Goal: Task Accomplishment & Management: Use online tool/utility

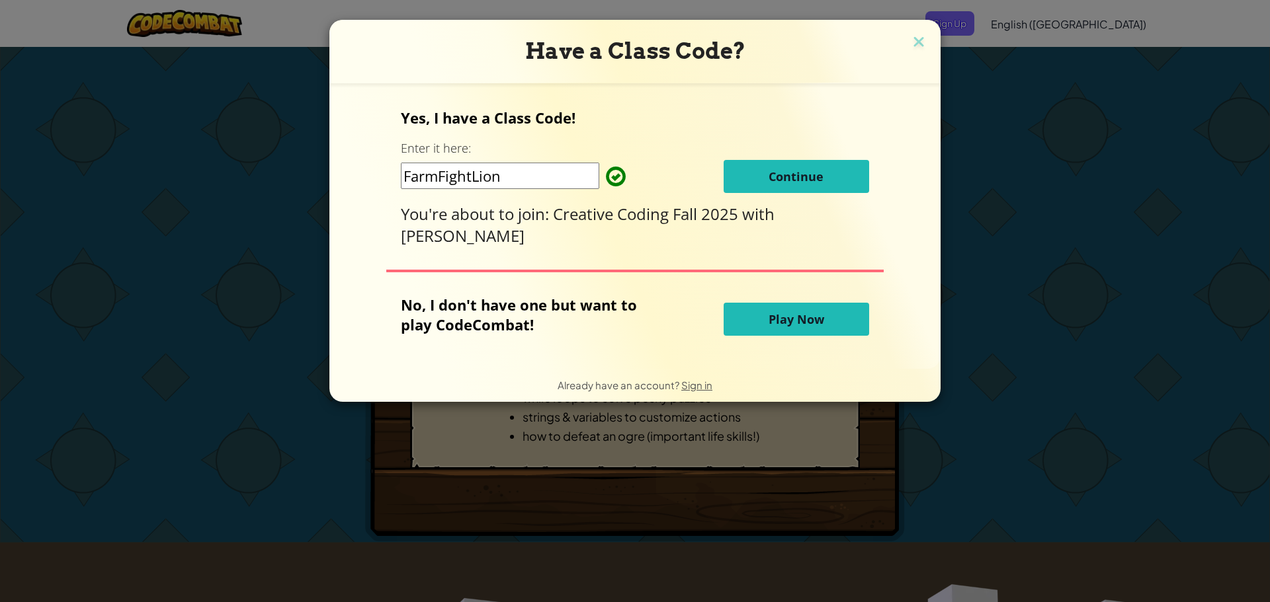
click at [834, 178] on button "Continue" at bounding box center [795, 176] width 145 height 33
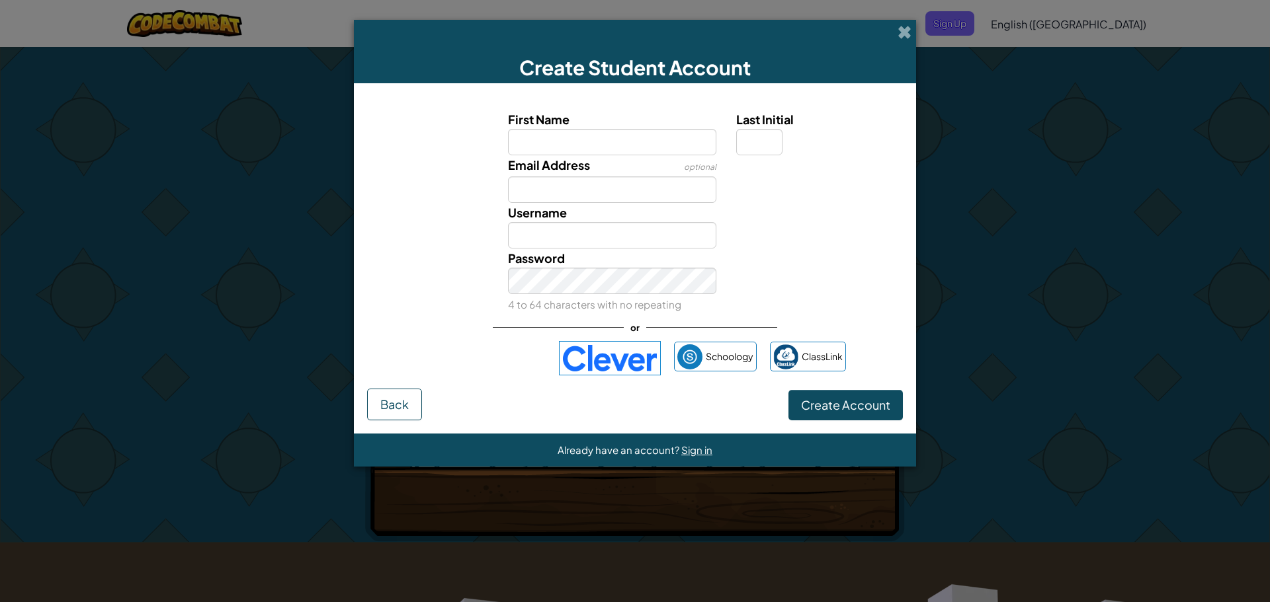
click at [633, 359] on img at bounding box center [610, 358] width 102 height 34
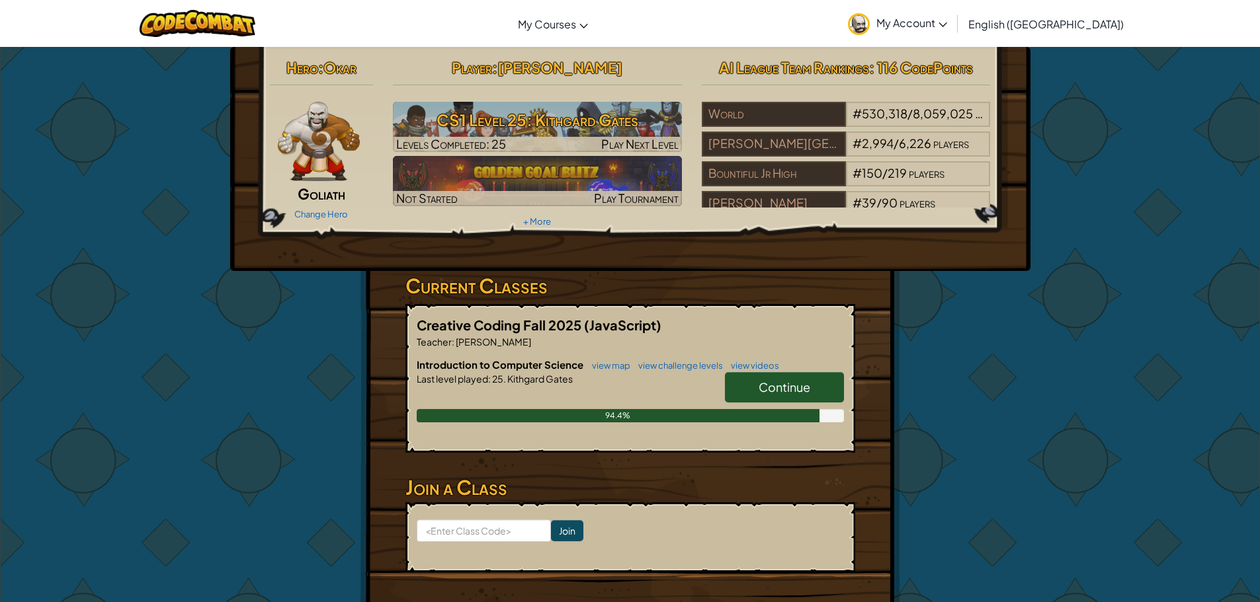
click at [777, 382] on span "Continue" at bounding box center [784, 387] width 52 height 15
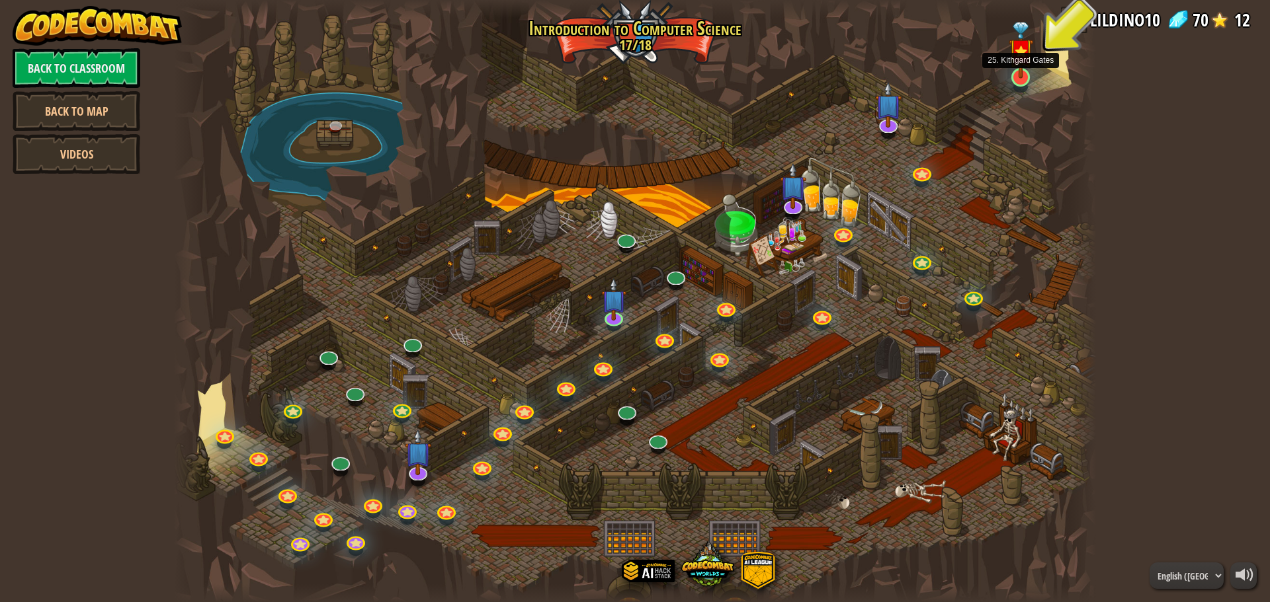
click at [1022, 73] on img at bounding box center [1020, 50] width 24 height 57
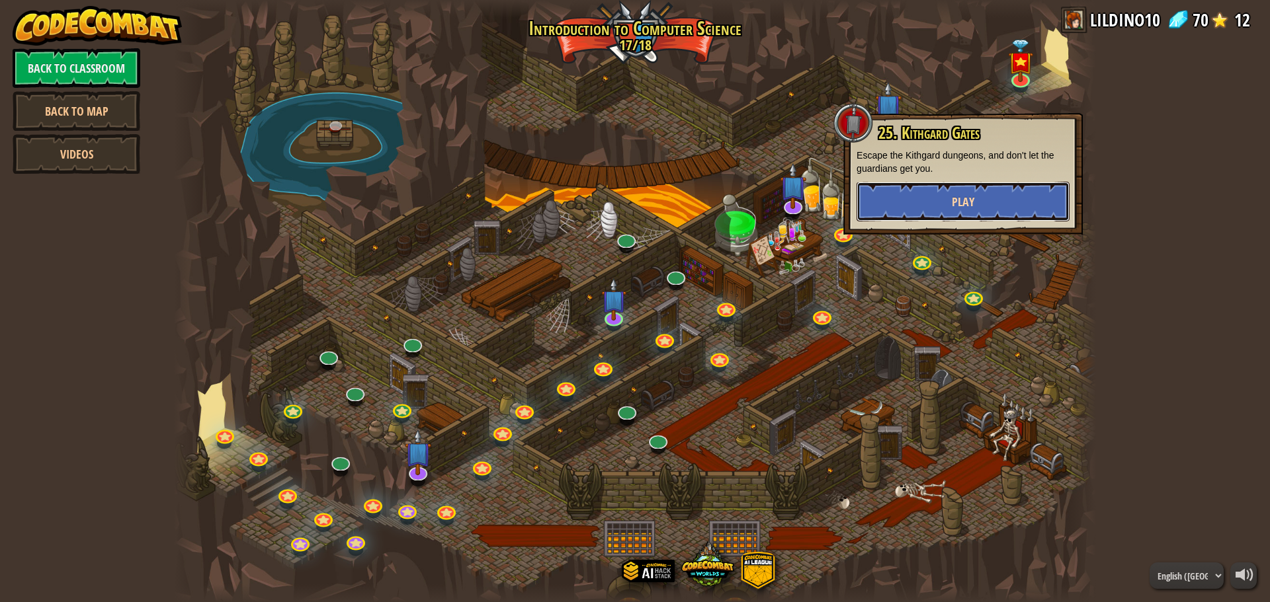
click at [977, 201] on button "Play" at bounding box center [962, 202] width 213 height 40
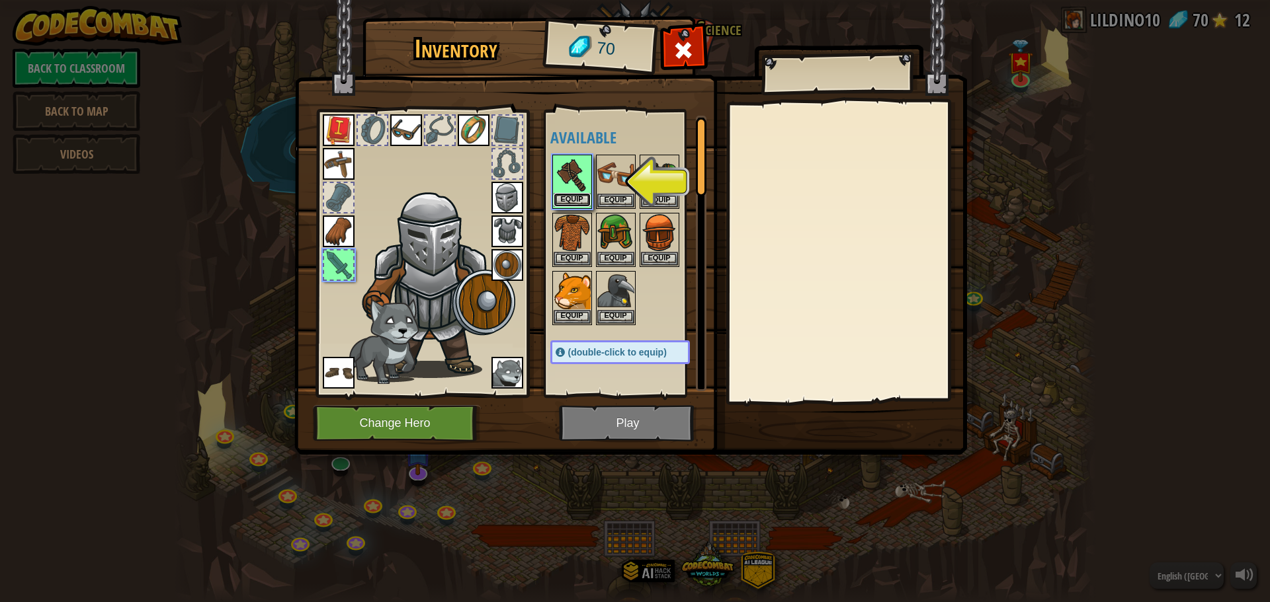
click at [579, 196] on button "Equip" at bounding box center [571, 200] width 37 height 14
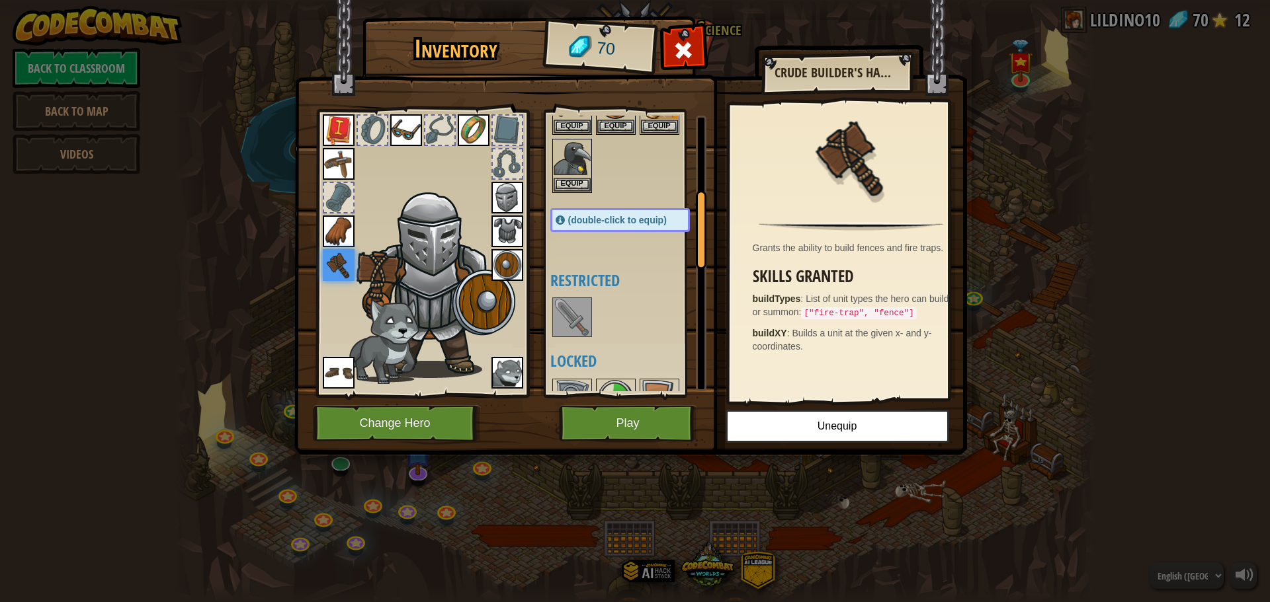
scroll to position [397, 0]
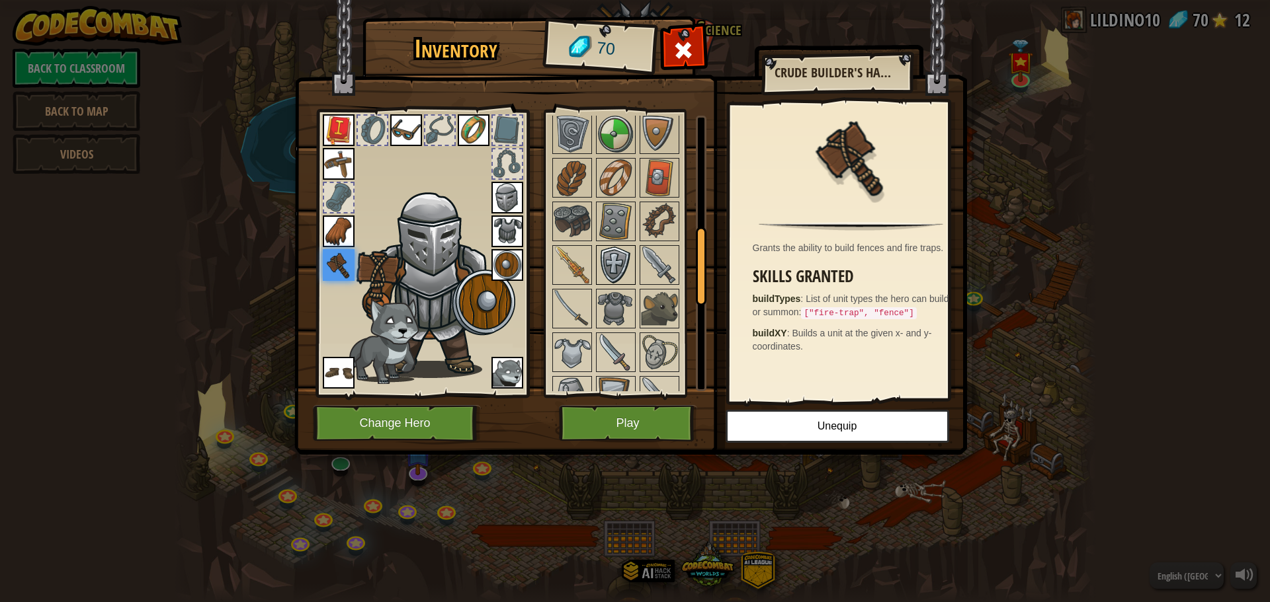
click at [614, 255] on img at bounding box center [615, 265] width 37 height 37
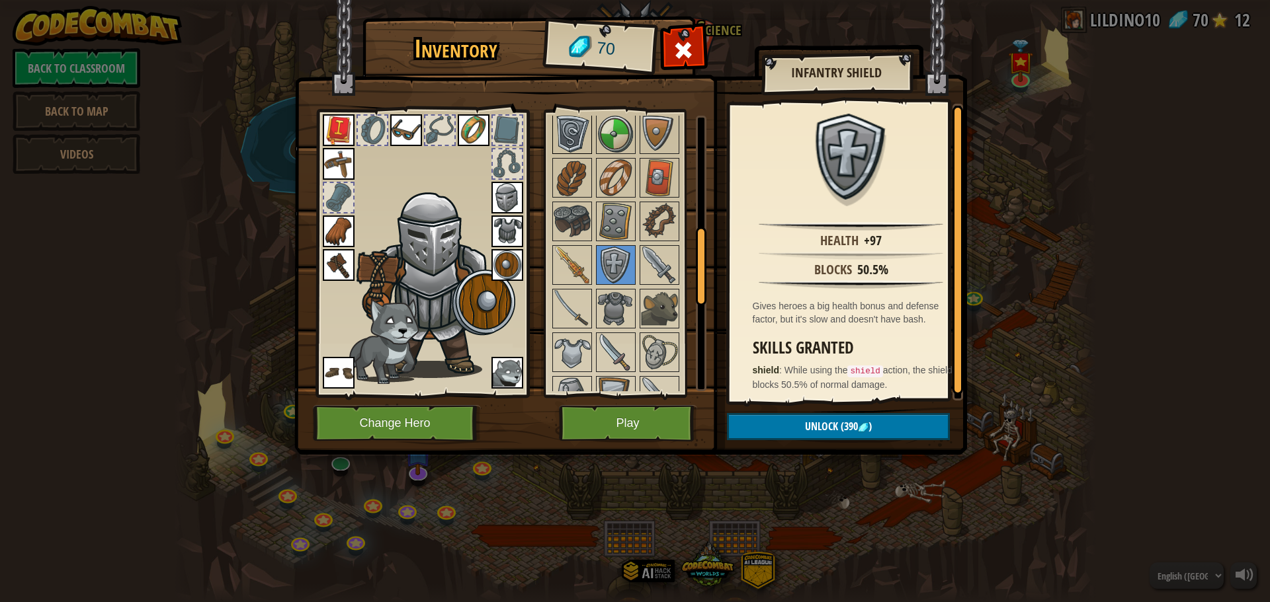
click at [577, 138] on img at bounding box center [571, 134] width 37 height 37
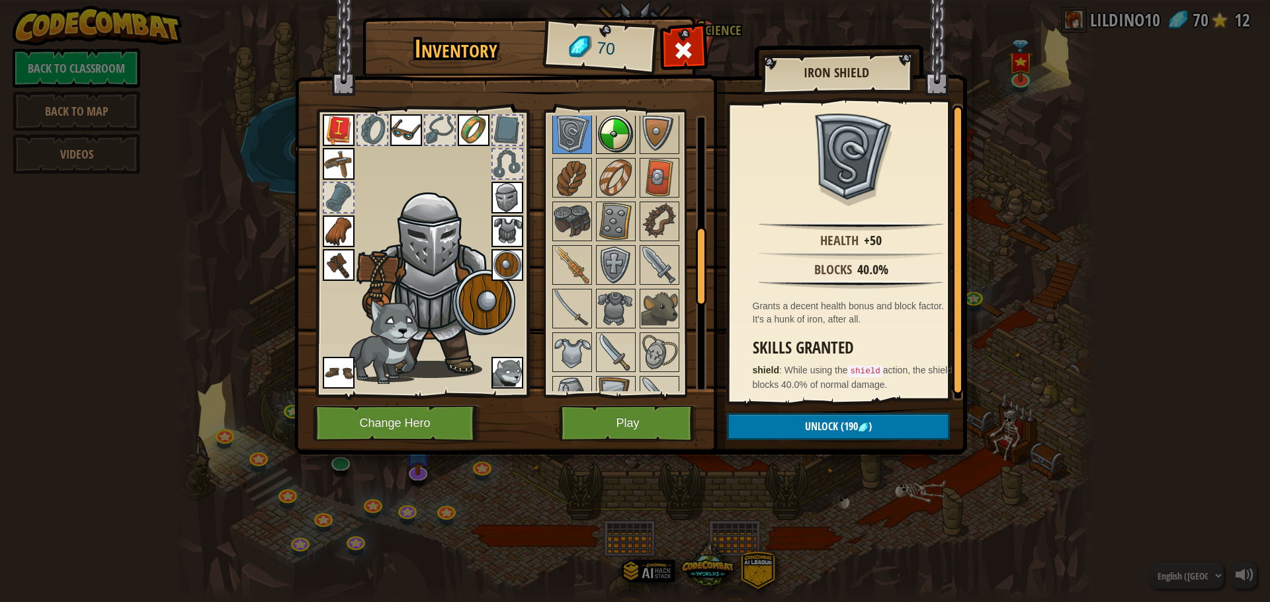
click at [626, 141] on img at bounding box center [615, 134] width 37 height 37
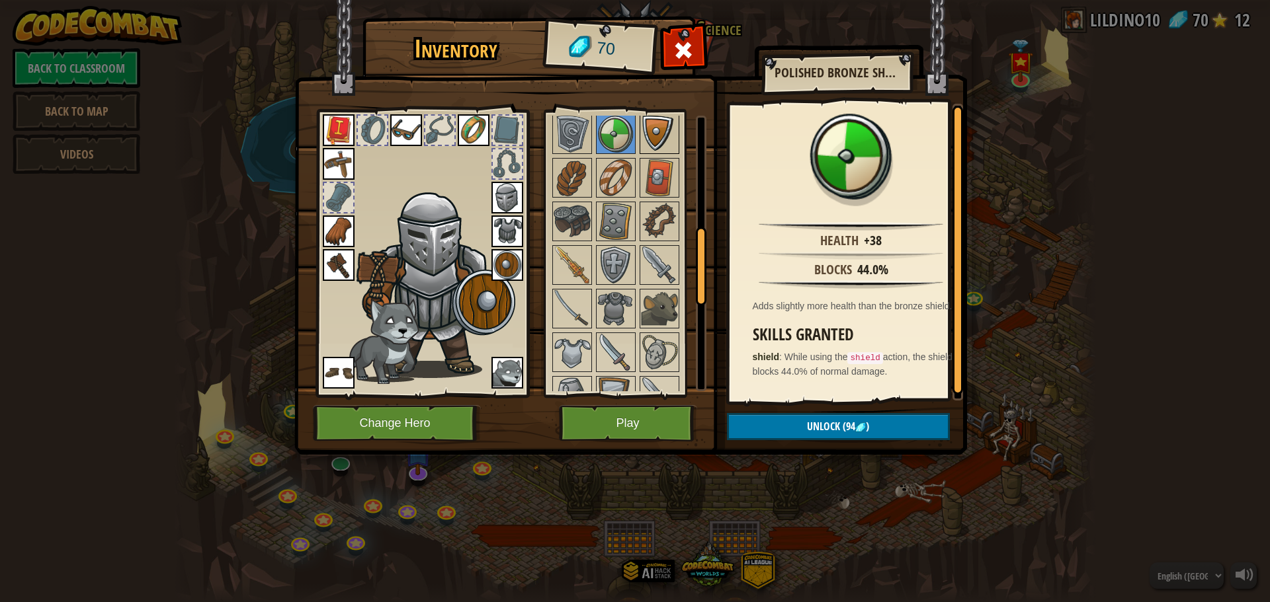
click at [661, 136] on img at bounding box center [659, 134] width 37 height 37
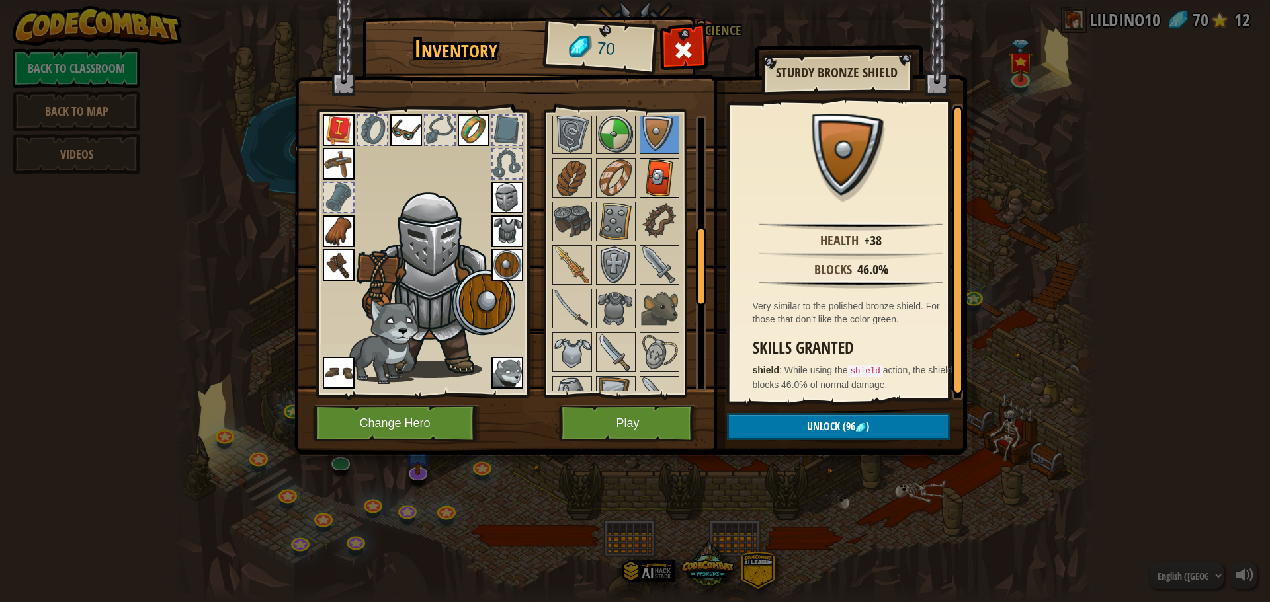
click at [640, 186] on div at bounding box center [659, 178] width 40 height 40
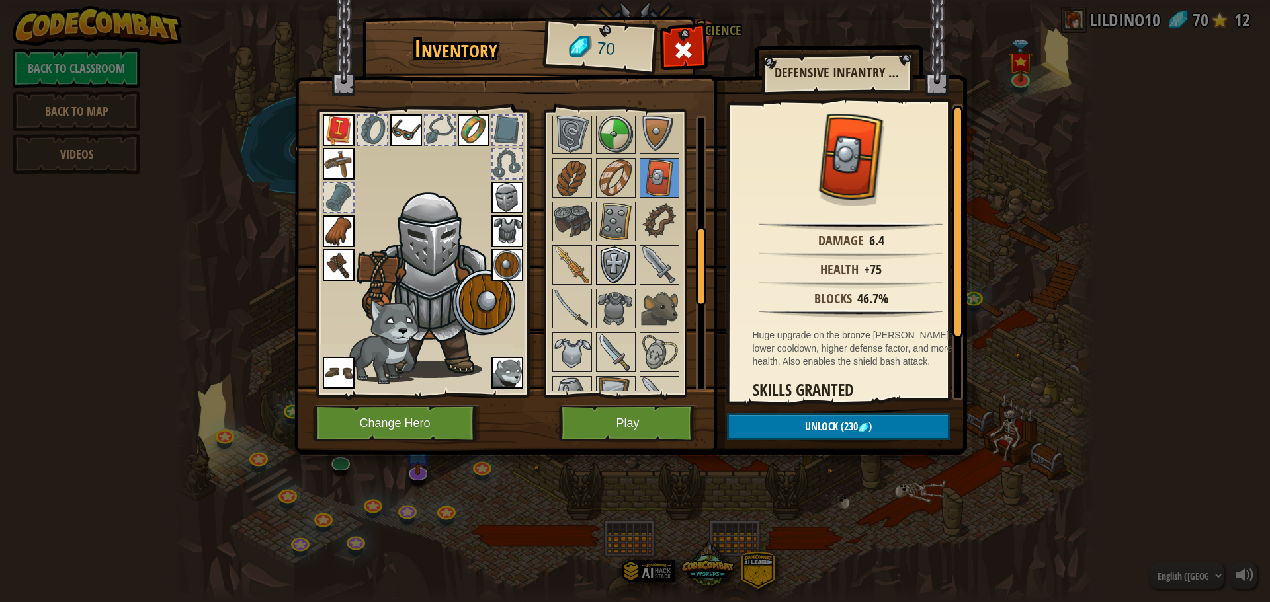
click at [613, 280] on img at bounding box center [615, 265] width 37 height 37
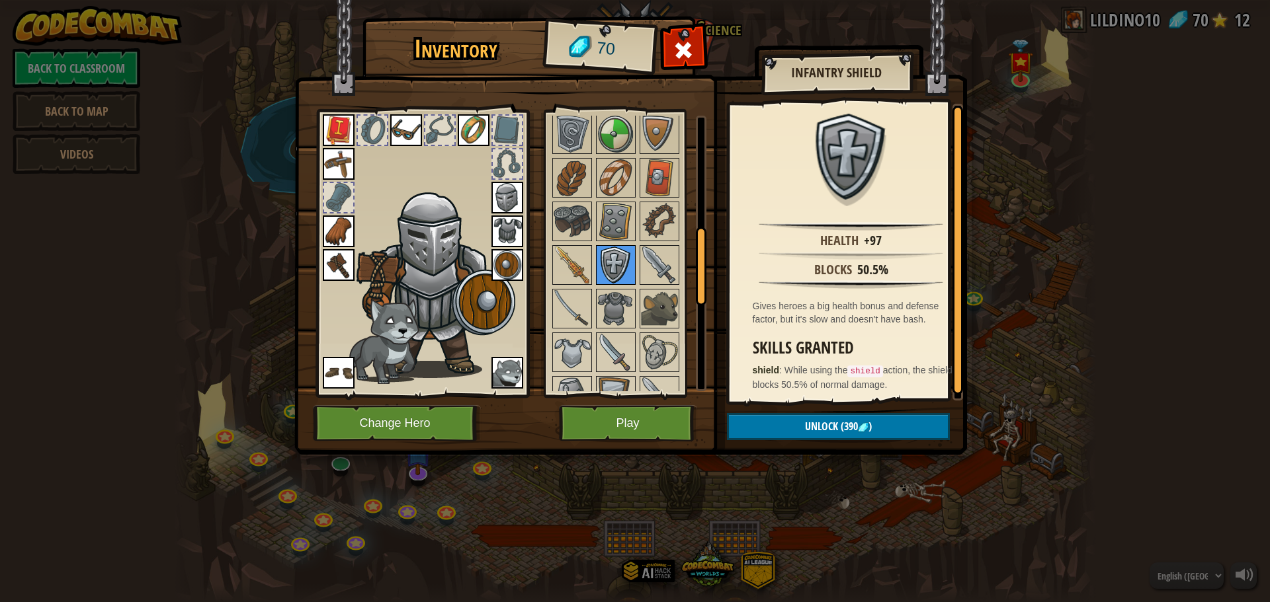
click at [615, 263] on img at bounding box center [615, 265] width 37 height 37
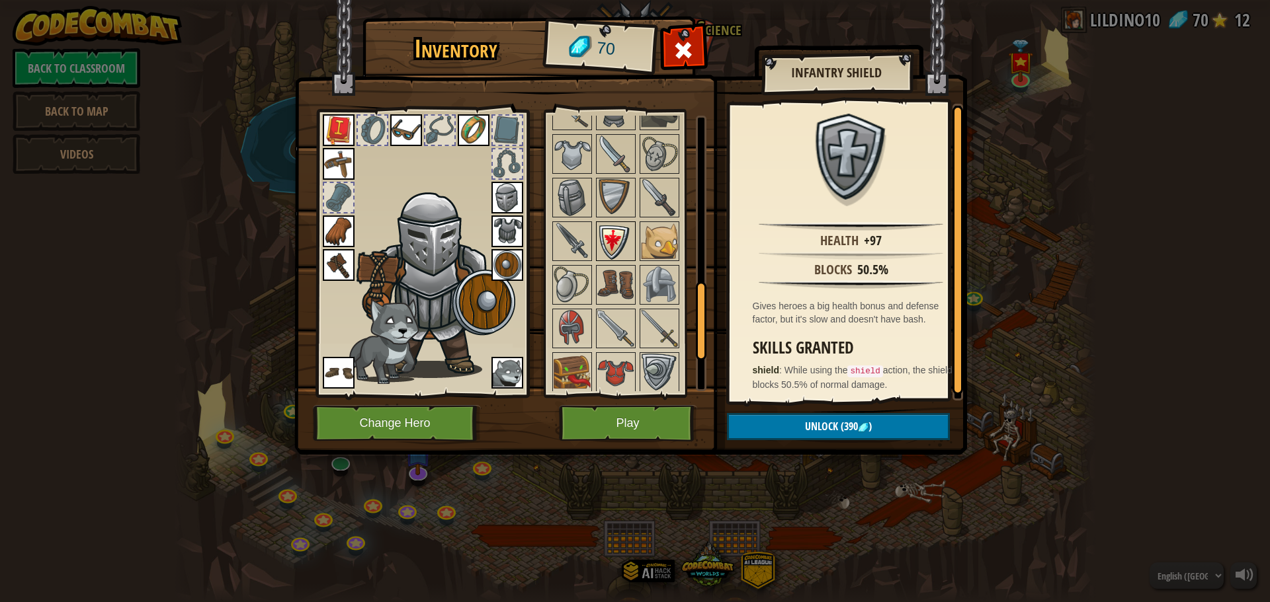
click at [603, 240] on img at bounding box center [615, 241] width 37 height 37
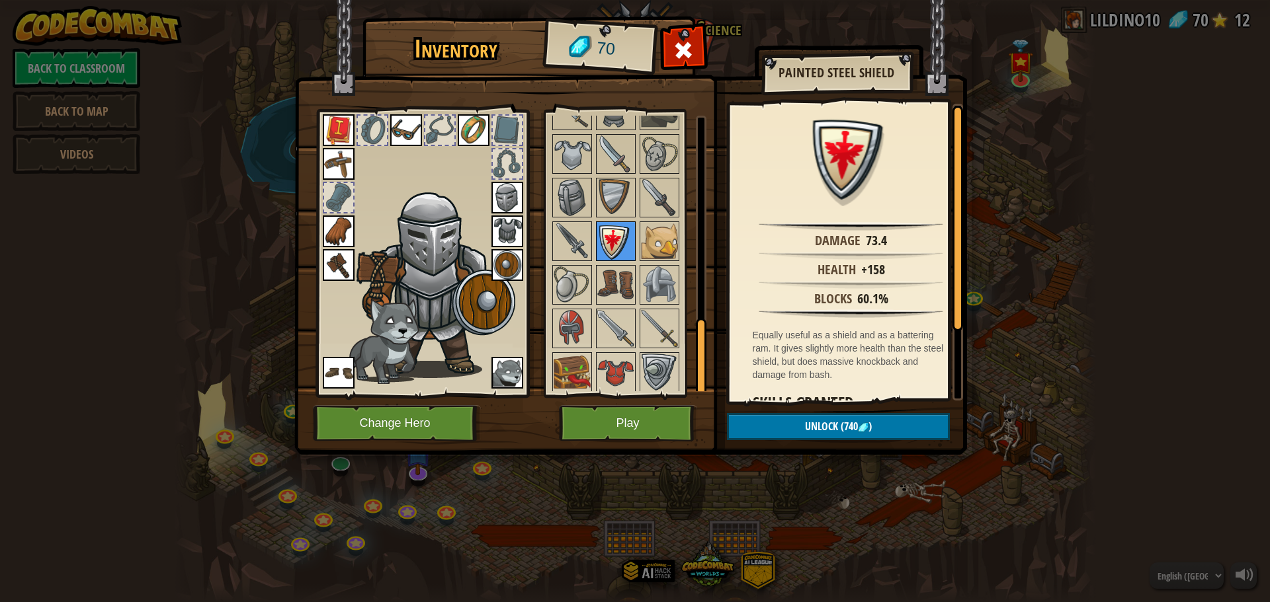
scroll to position [729, 0]
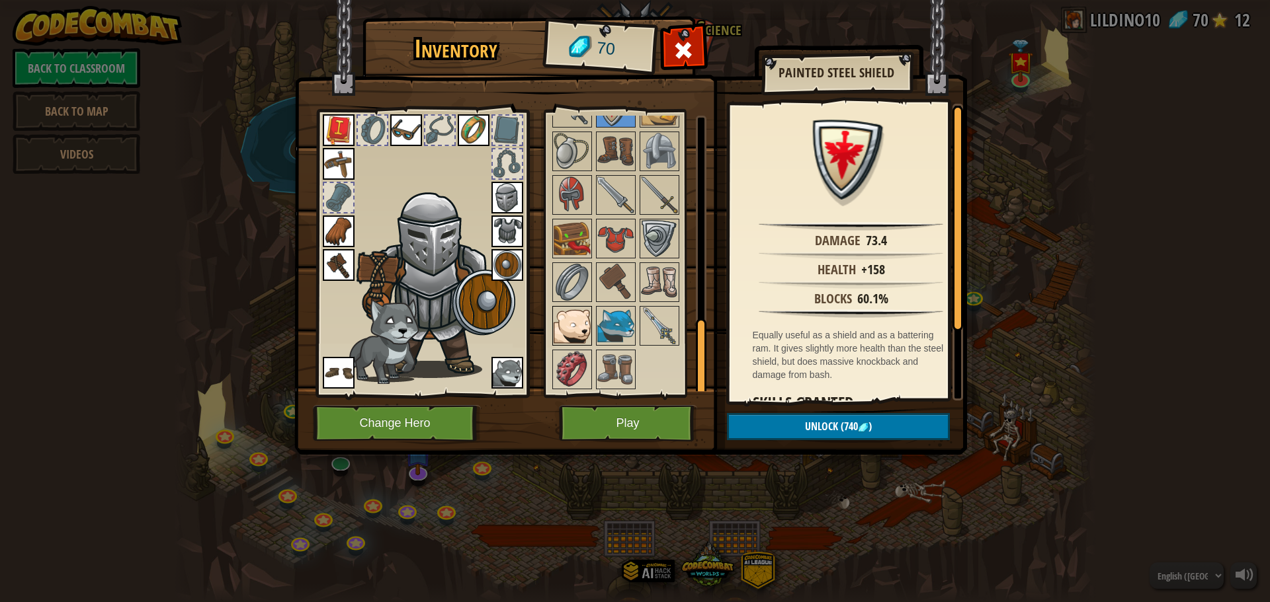
click at [580, 325] on img at bounding box center [571, 325] width 37 height 37
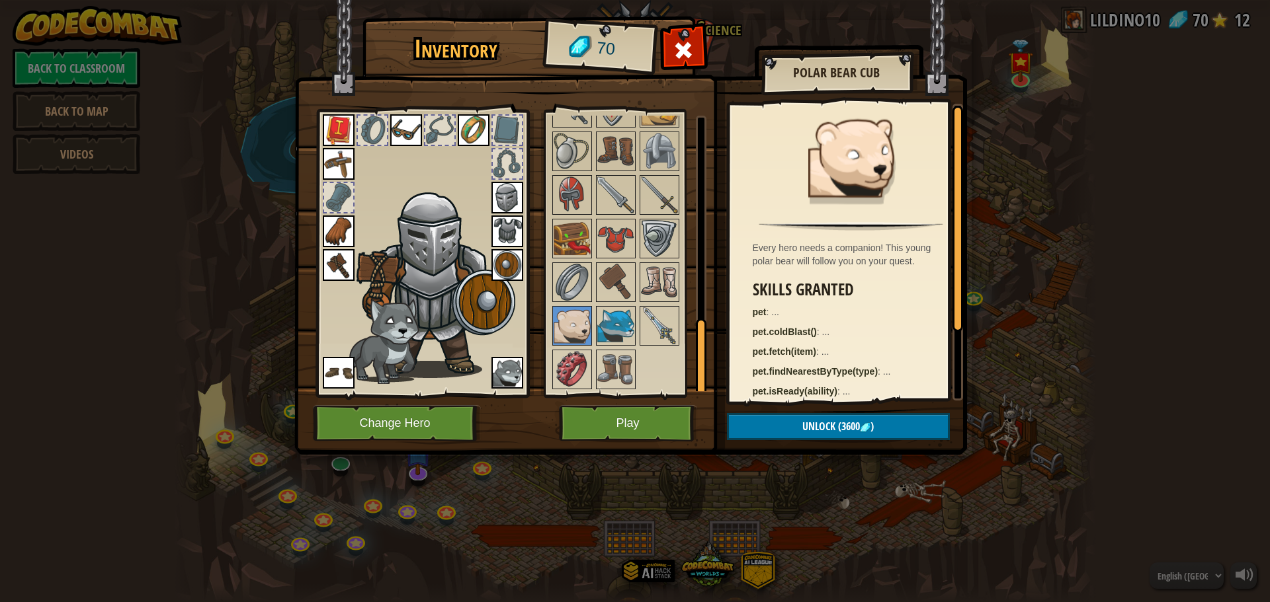
click at [577, 259] on div at bounding box center [633, 85] width 166 height 611
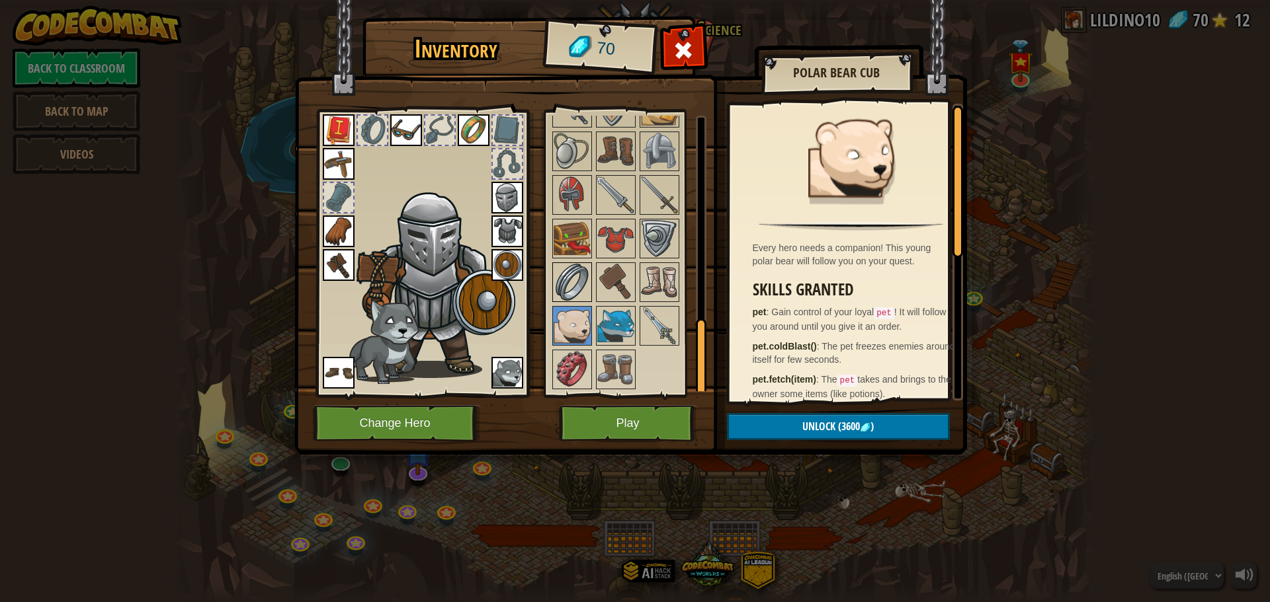
click at [575, 274] on img at bounding box center [571, 282] width 37 height 37
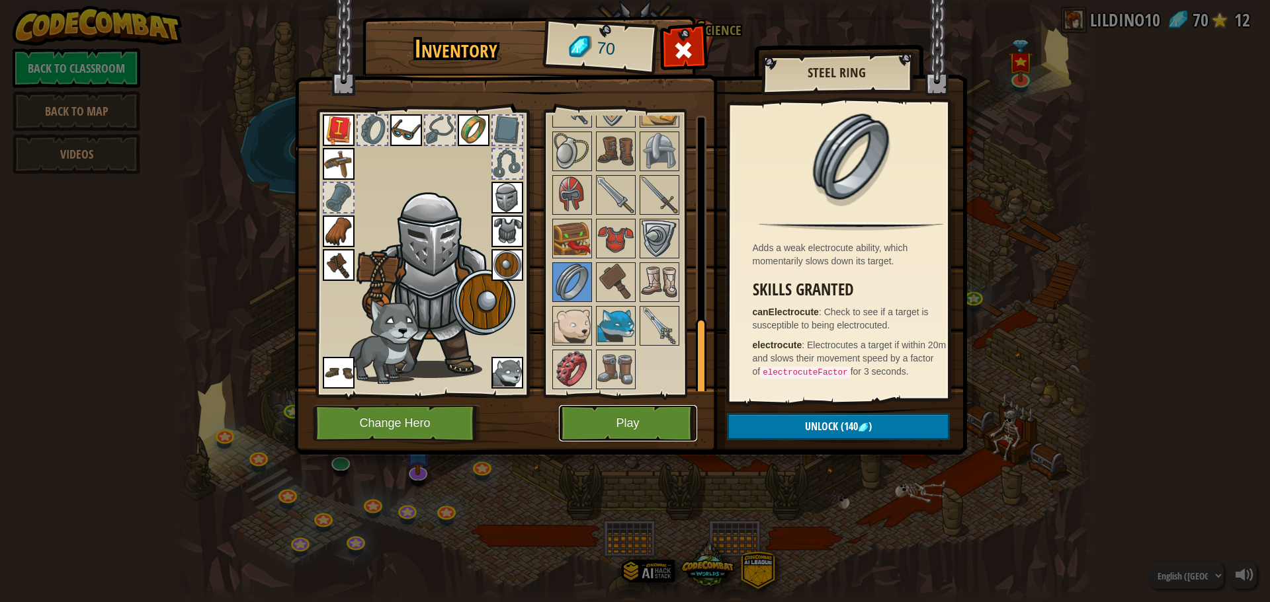
click at [668, 418] on button "Play" at bounding box center [628, 423] width 138 height 36
